Goal: Task Accomplishment & Management: Manage account settings

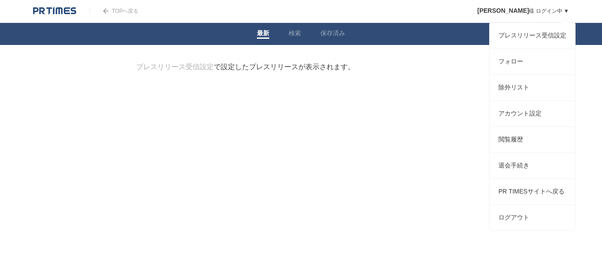
click at [508, 15] on div "[PERSON_NAME] ログイン中 ▼ プレスリリース受信設定 フォロー 除外リスト アカウント設定 閲覧履歴 退会手続き PR TIMESサイトへ戻る …" at bounding box center [516, 11] width 105 height 22
click at [516, 123] on link "アカウント設定" at bounding box center [532, 114] width 85 height 26
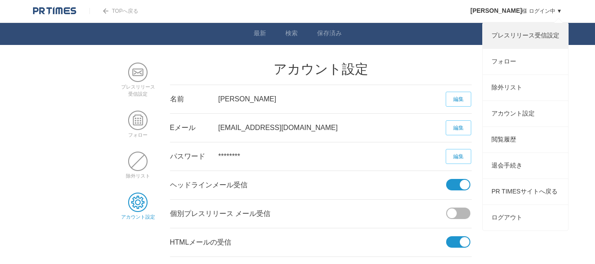
click at [530, 36] on link "プレスリリース受信設定" at bounding box center [525, 36] width 85 height 26
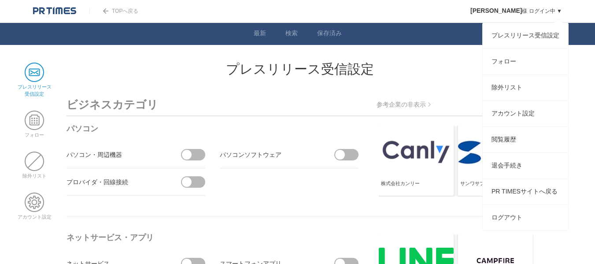
click at [537, 2] on div "[PERSON_NAME] ログイン中 ▼ プレスリリース受信設定 フォロー 除外リスト アカウント設定 閲覧履歴 退会手続き PR TIMESサイトへ戻る …" at bounding box center [509, 11] width 105 height 22
click at [526, 178] on link "退会手続き" at bounding box center [525, 166] width 85 height 26
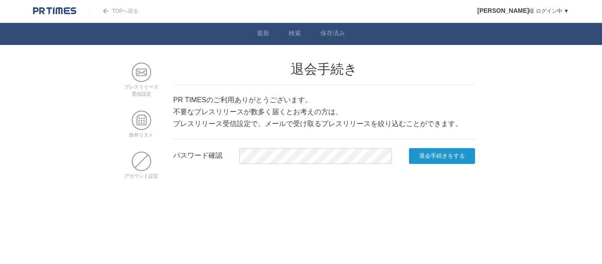
click at [409, 148] on input "退会手続きをする" at bounding box center [442, 156] width 66 height 16
click at [451, 151] on input "退会手続きをする" at bounding box center [442, 156] width 66 height 16
